Goal: Transaction & Acquisition: Purchase product/service

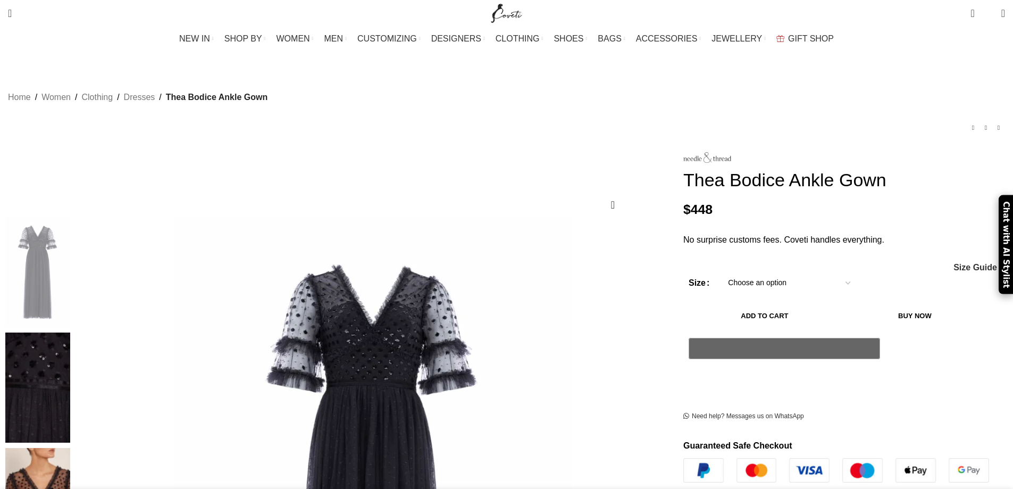
click at [737, 280] on select "Choose an option 4 UK 6 UK 8 [GEOGRAPHIC_DATA] 10 [GEOGRAPHIC_DATA] 12 [GEOGRAP…" at bounding box center [789, 283] width 138 height 22
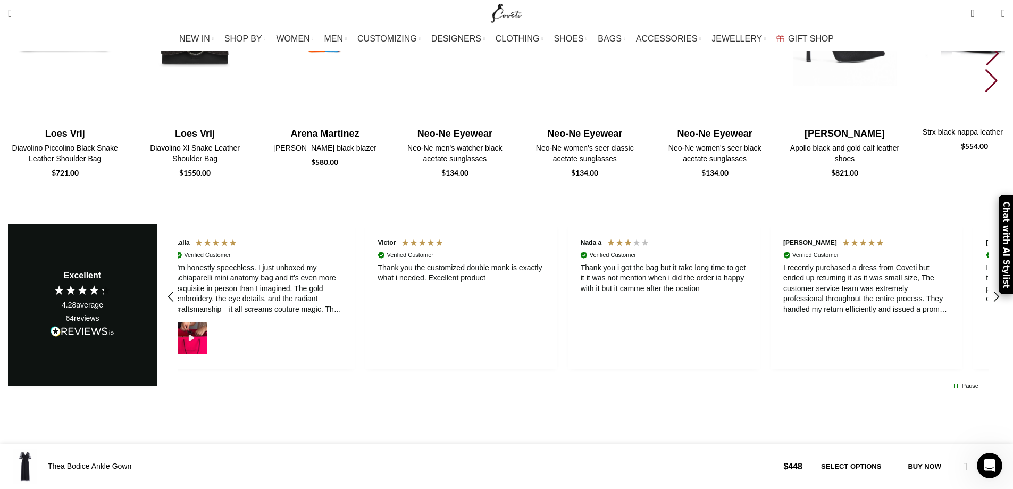
scroll to position [2982, 0]
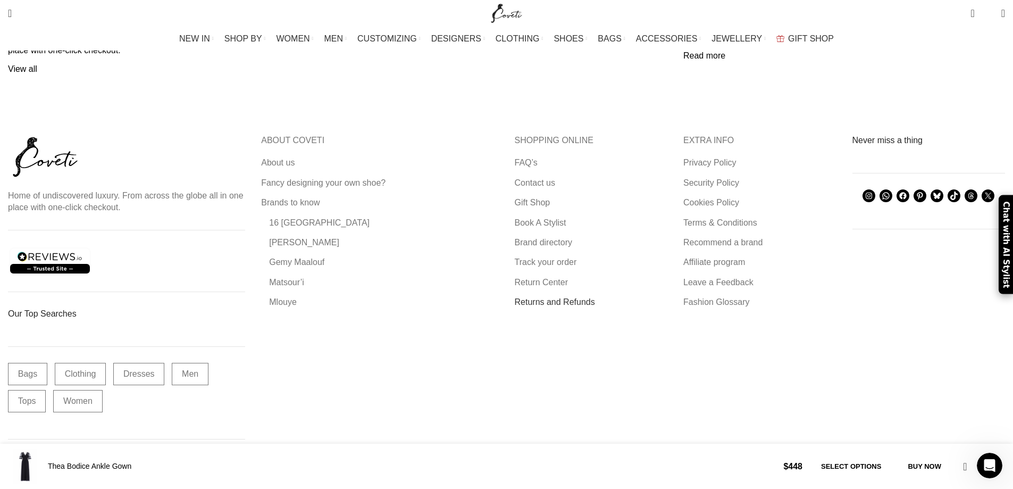
click at [539, 296] on link "Returns and Refunds" at bounding box center [555, 302] width 81 height 12
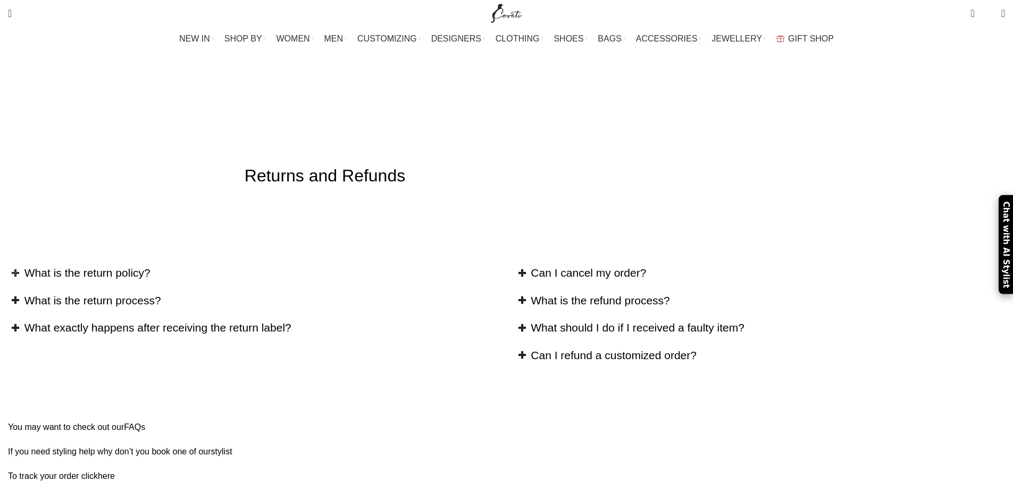
click at [371, 265] on h2 "What is the return policy?" at bounding box center [261, 272] width 474 height 15
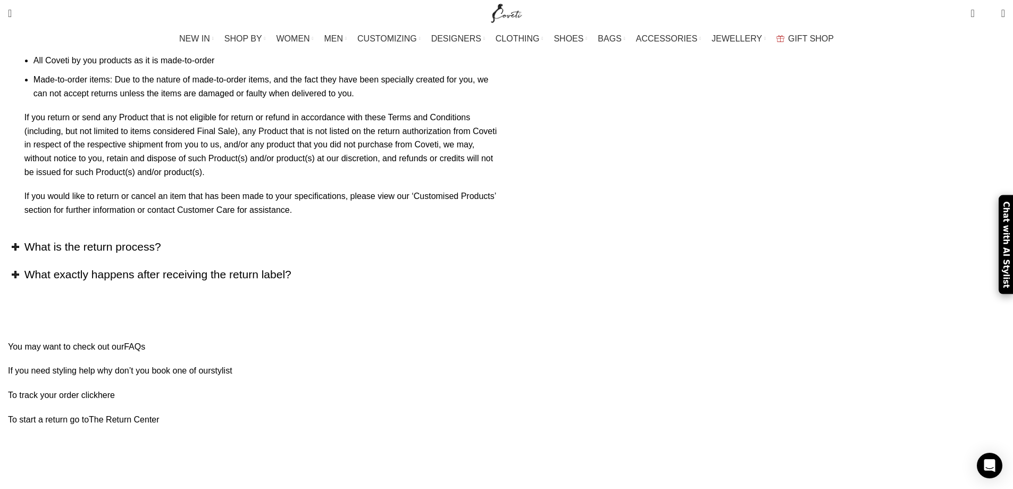
scroll to position [962, 0]
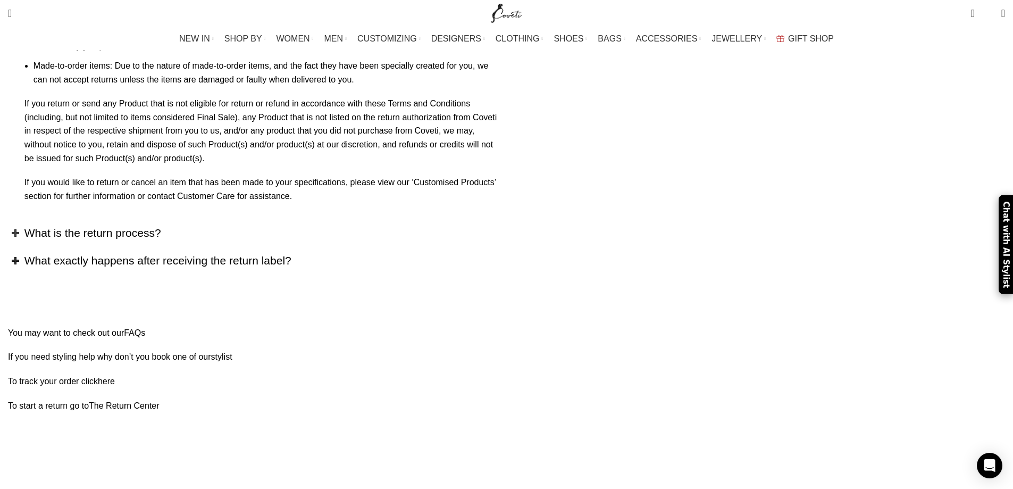
click at [385, 240] on h2 "What is the return process?" at bounding box center [261, 232] width 474 height 15
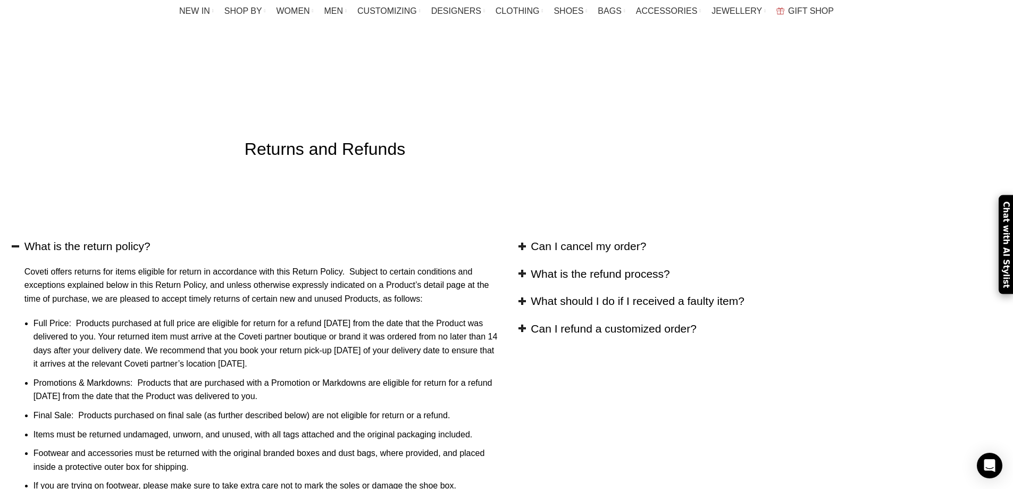
scroll to position [0, 0]
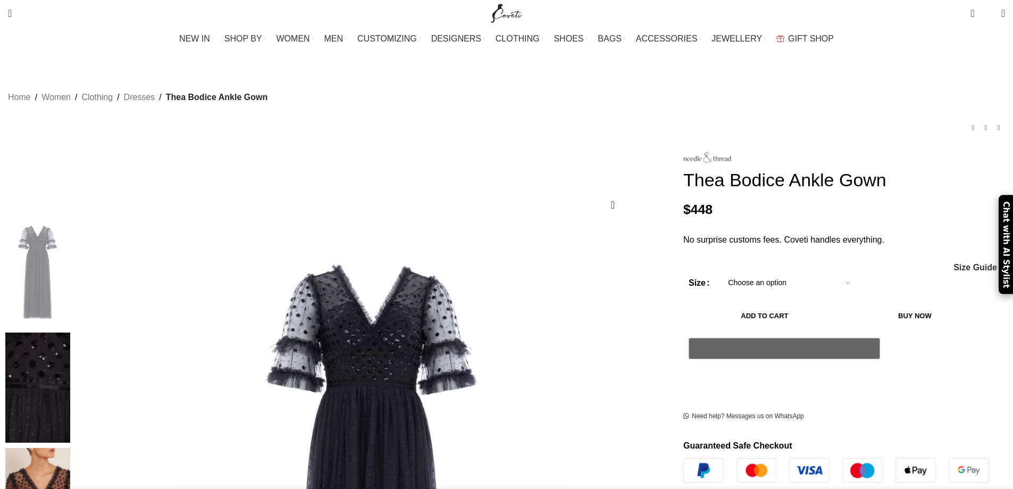
click at [720, 273] on select "Choose an option 4 UK 6 UK 8 UK 10 UK 12 UK 14 UK 16 UK 18 UK 20 UK 22 UK 24 UK" at bounding box center [789, 283] width 138 height 22
select select "8-uk"
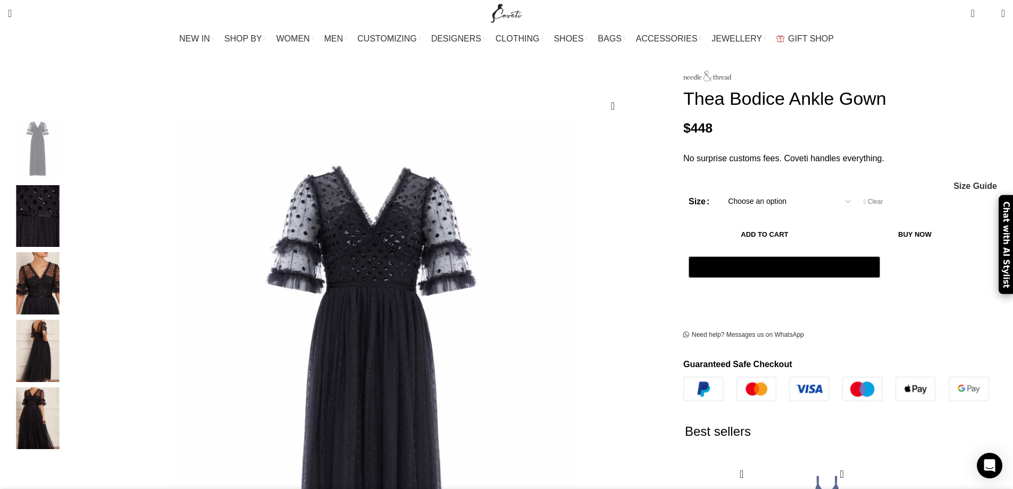
scroll to position [104, 0]
